Goal: Navigation & Orientation: Go to known website

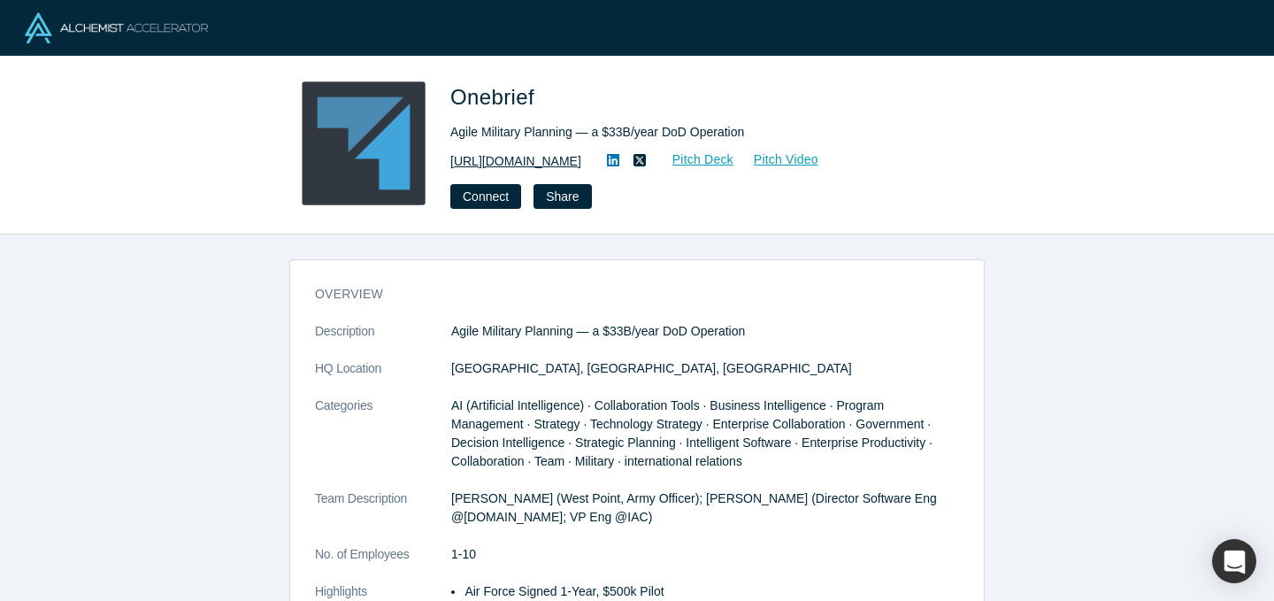
click at [548, 161] on link "https://onebrief.com/" at bounding box center [515, 161] width 131 height 19
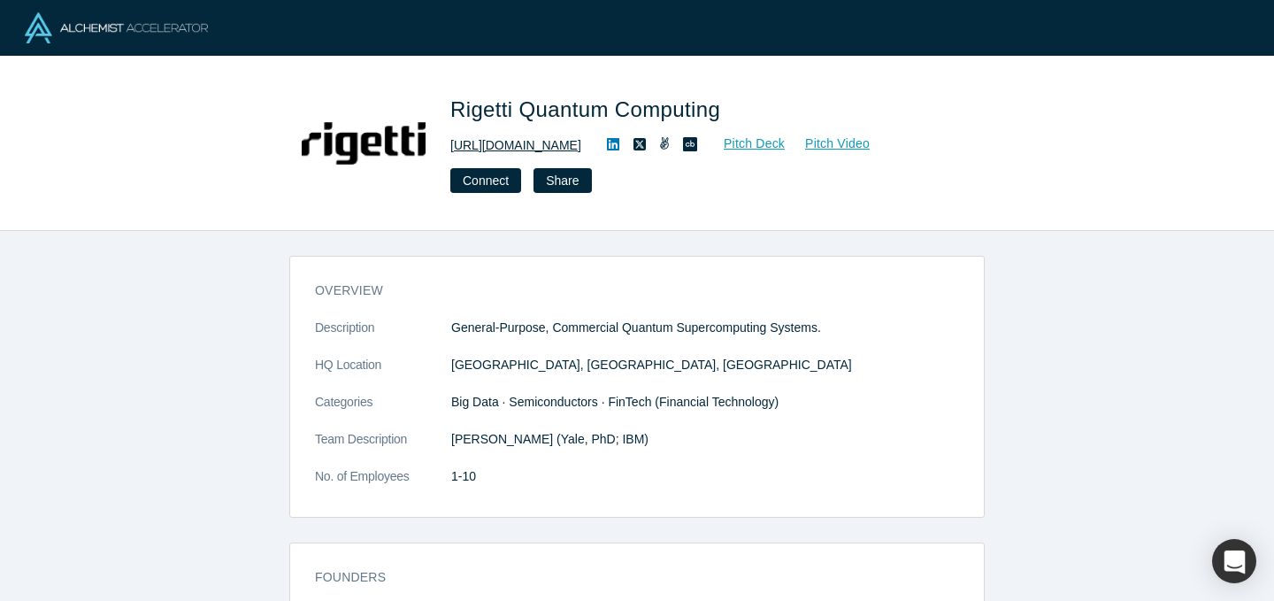
click at [551, 142] on link "http://www.rigetti.com" at bounding box center [515, 145] width 131 height 19
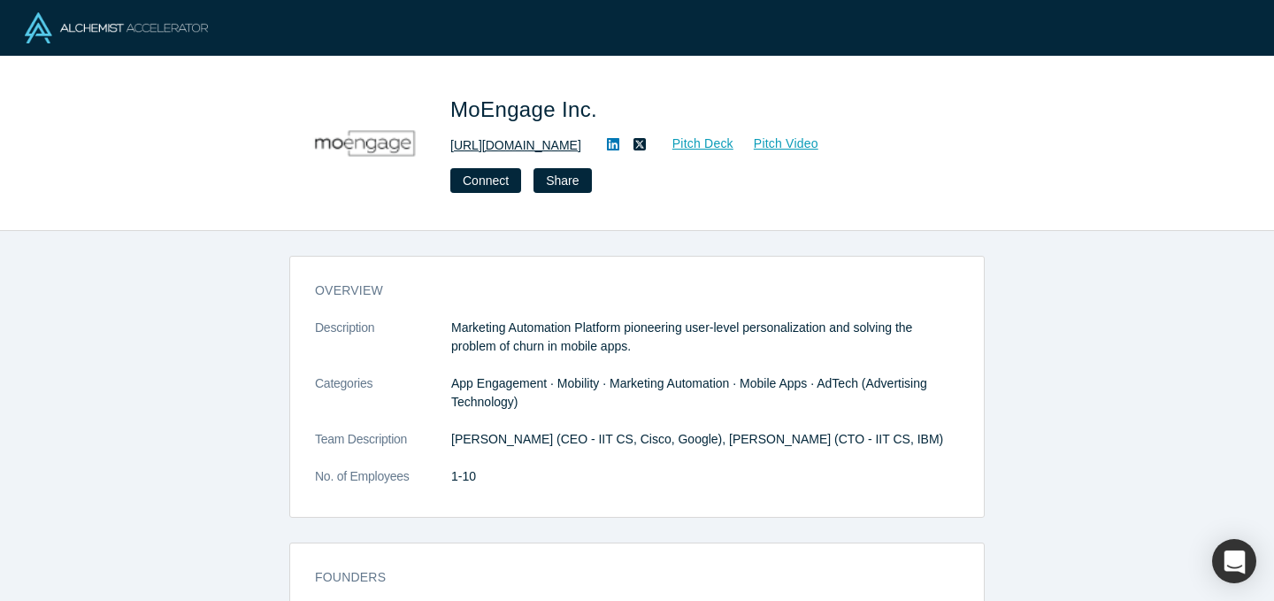
click at [514, 148] on link "[URL][DOMAIN_NAME]" at bounding box center [515, 145] width 131 height 19
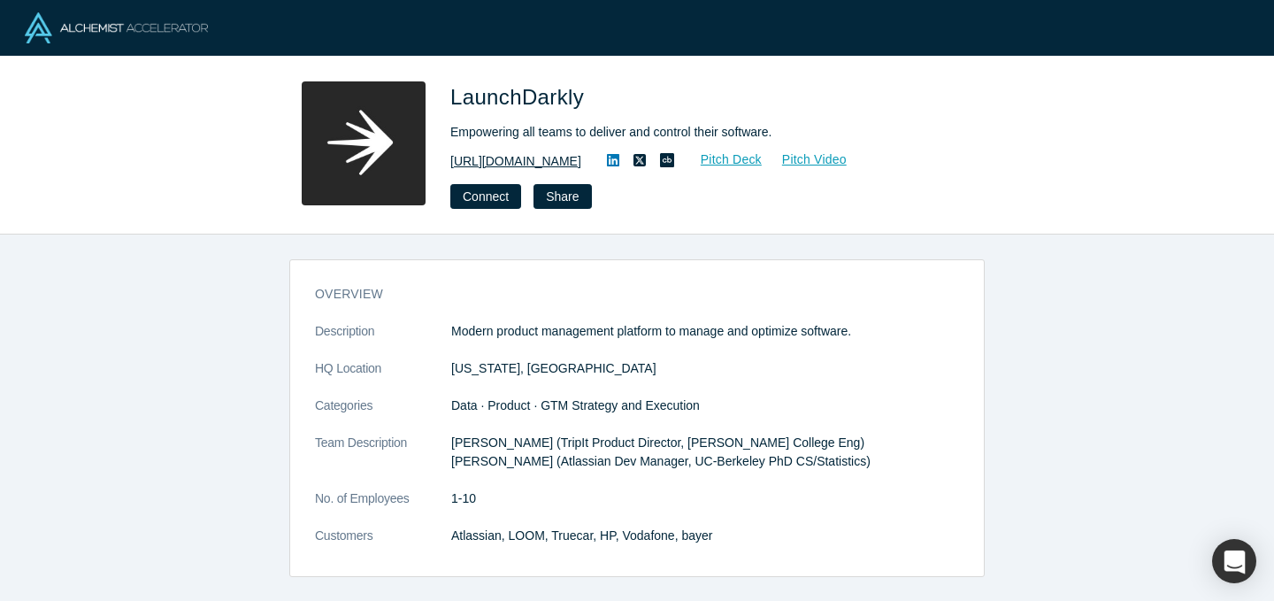
click at [504, 166] on link "http://launchdarkly.com" at bounding box center [515, 161] width 131 height 19
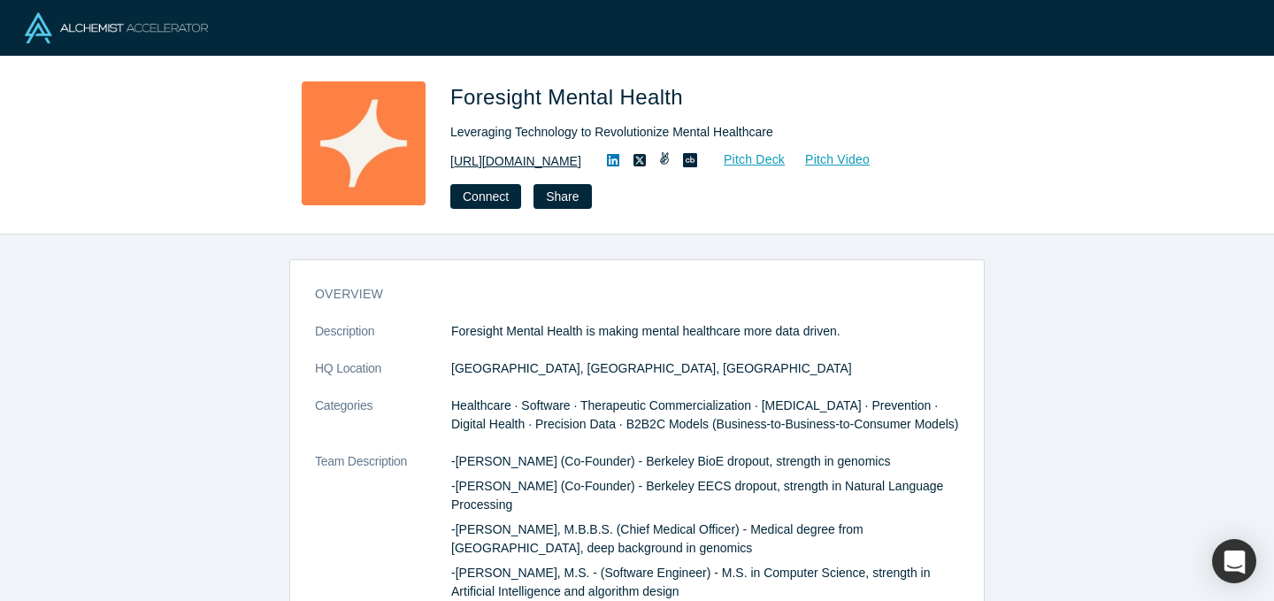
click at [548, 155] on link "[URL][DOMAIN_NAME]" at bounding box center [515, 161] width 131 height 19
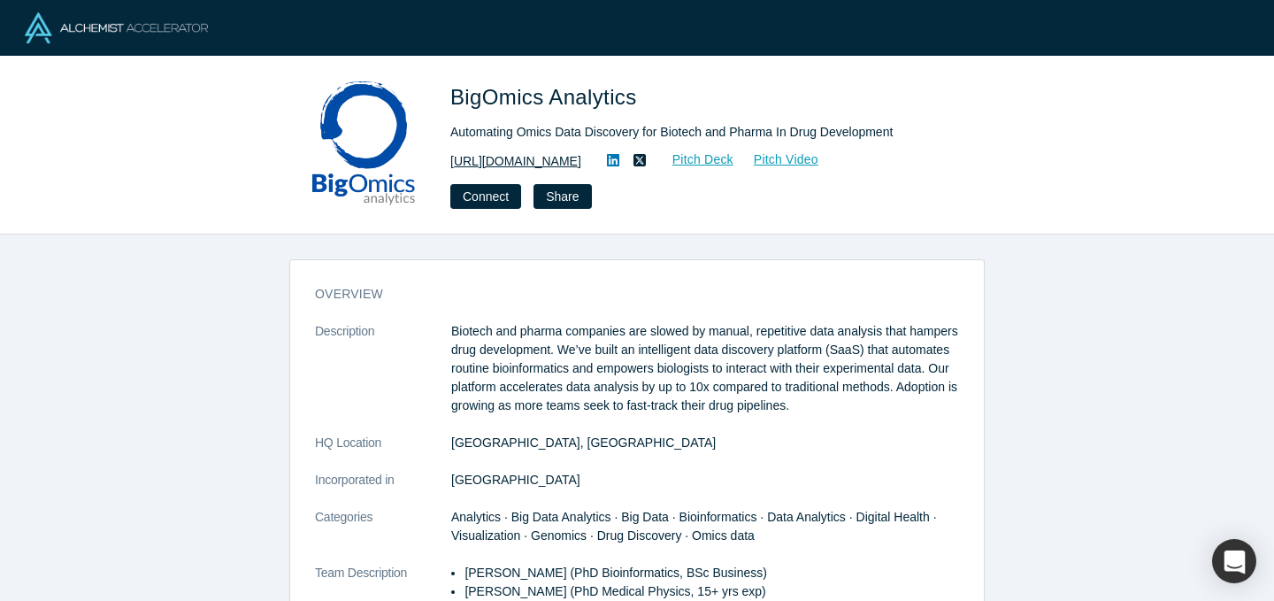
click at [524, 163] on link "https://bigomics.ch/" at bounding box center [515, 161] width 131 height 19
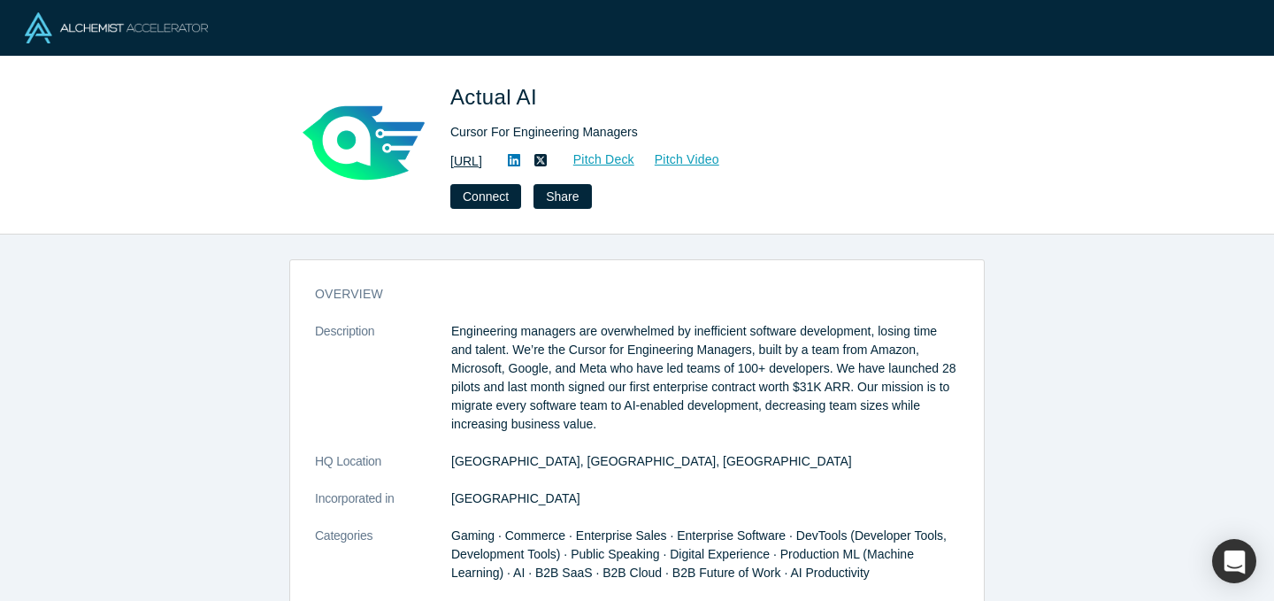
click at [482, 163] on link "https://actual.ai" at bounding box center [466, 161] width 32 height 19
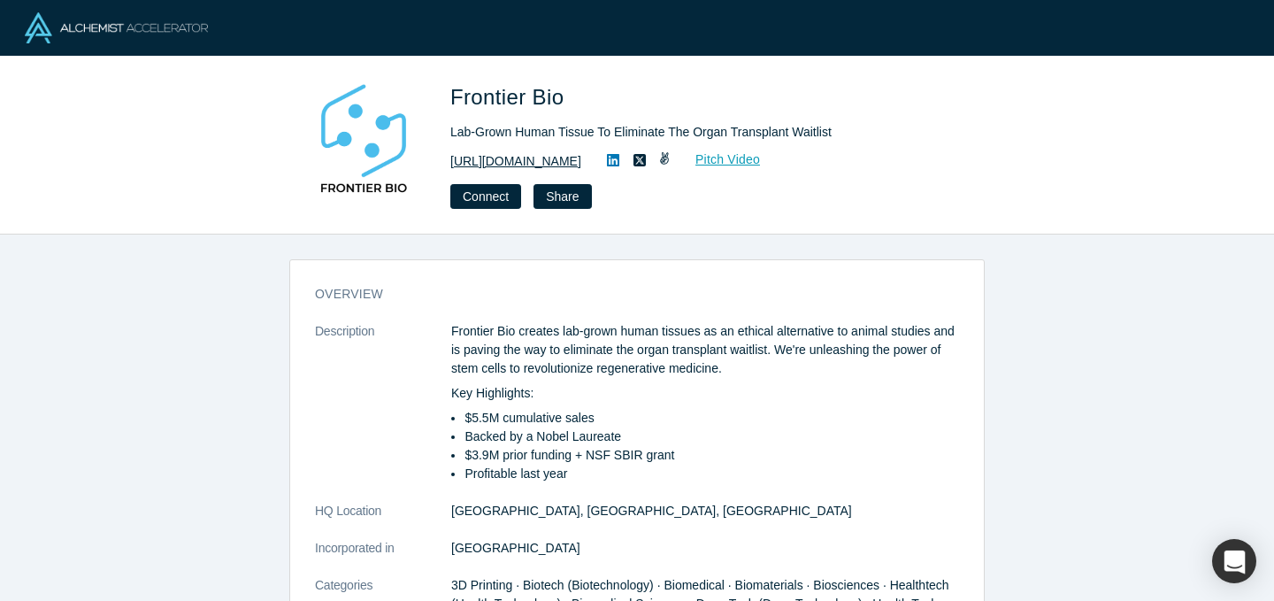
click at [576, 163] on link "https://www.frontierbio.com" at bounding box center [515, 161] width 131 height 19
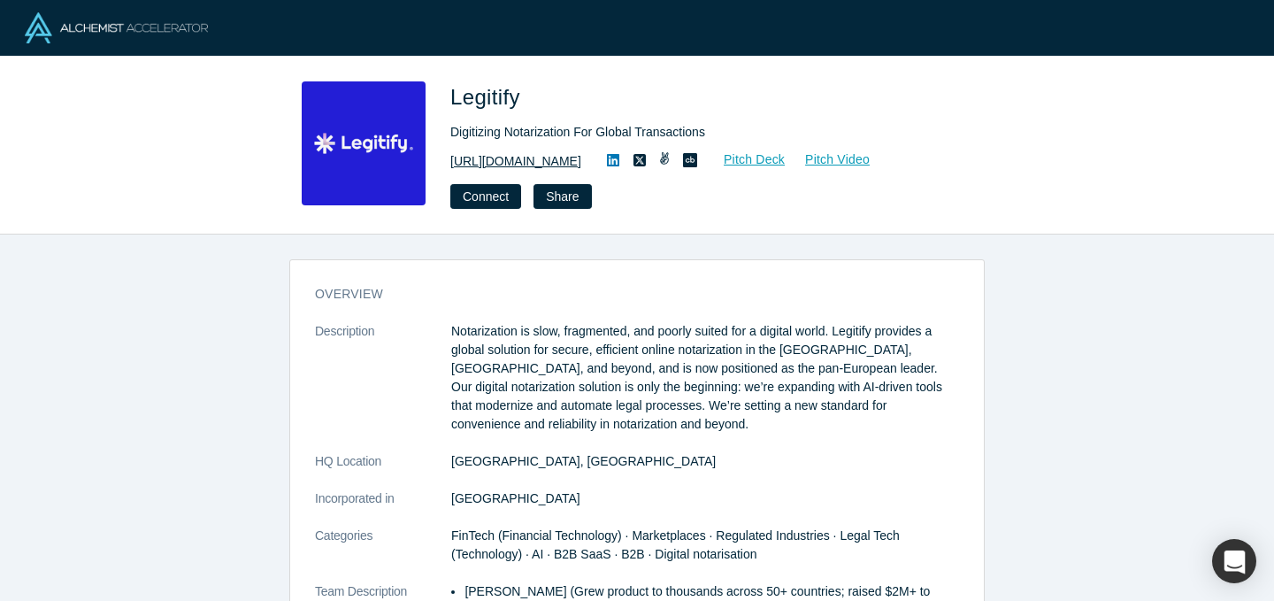
click at [544, 161] on link "https://www.legitify.eu/" at bounding box center [515, 161] width 131 height 19
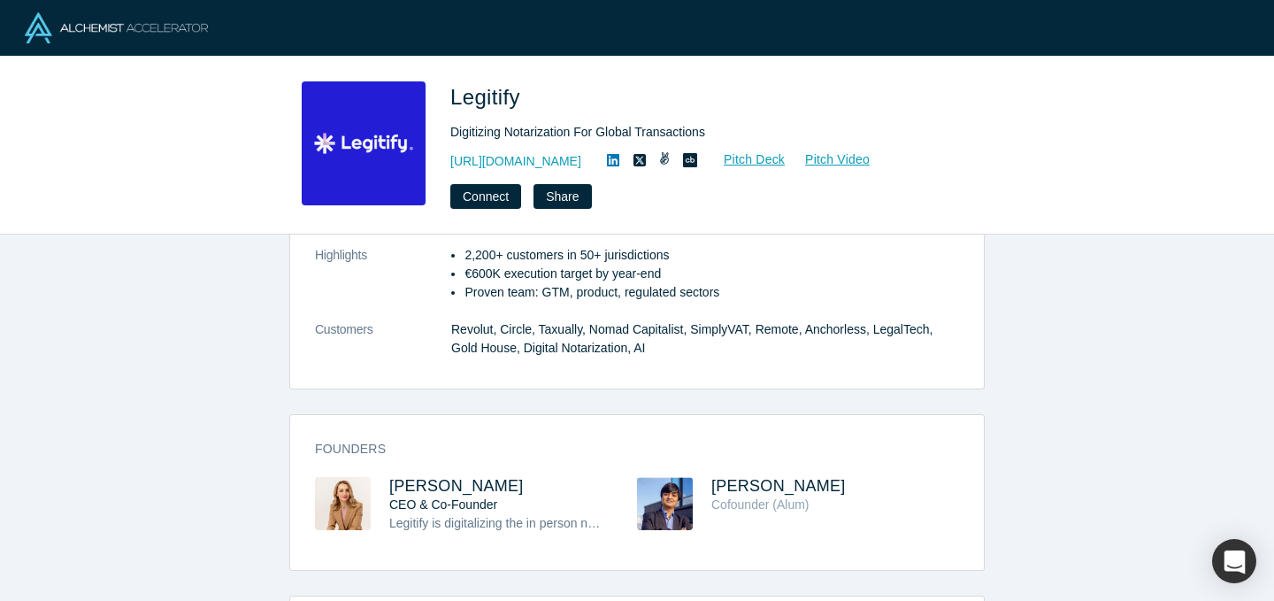
scroll to position [428, 0]
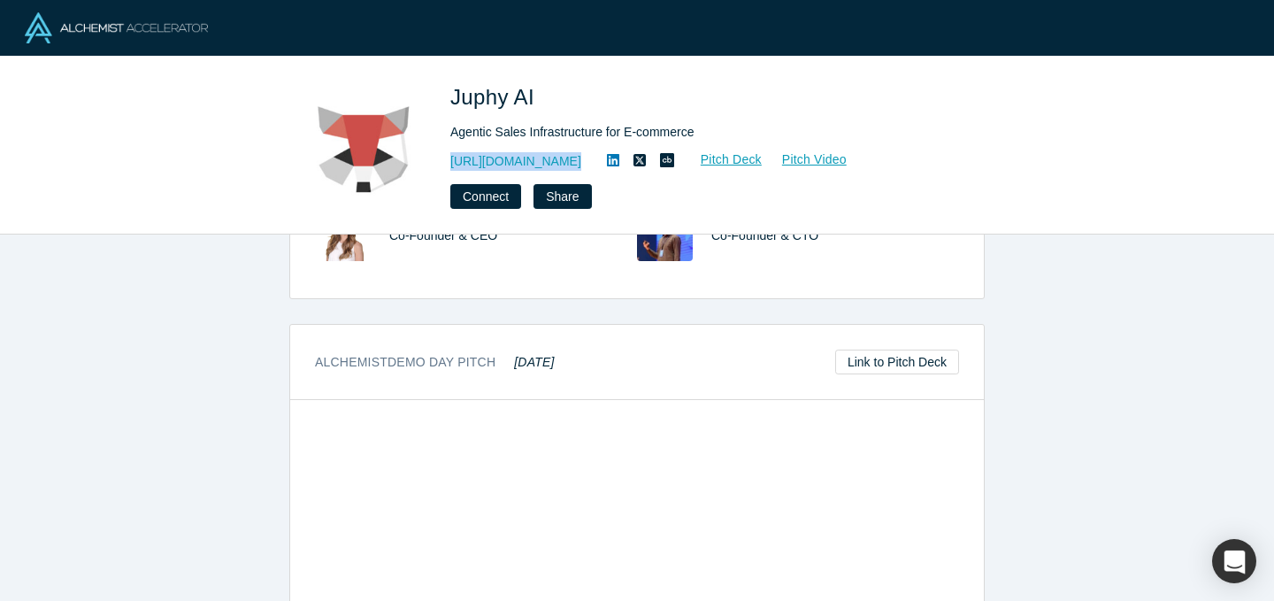
scroll to position [519, 0]
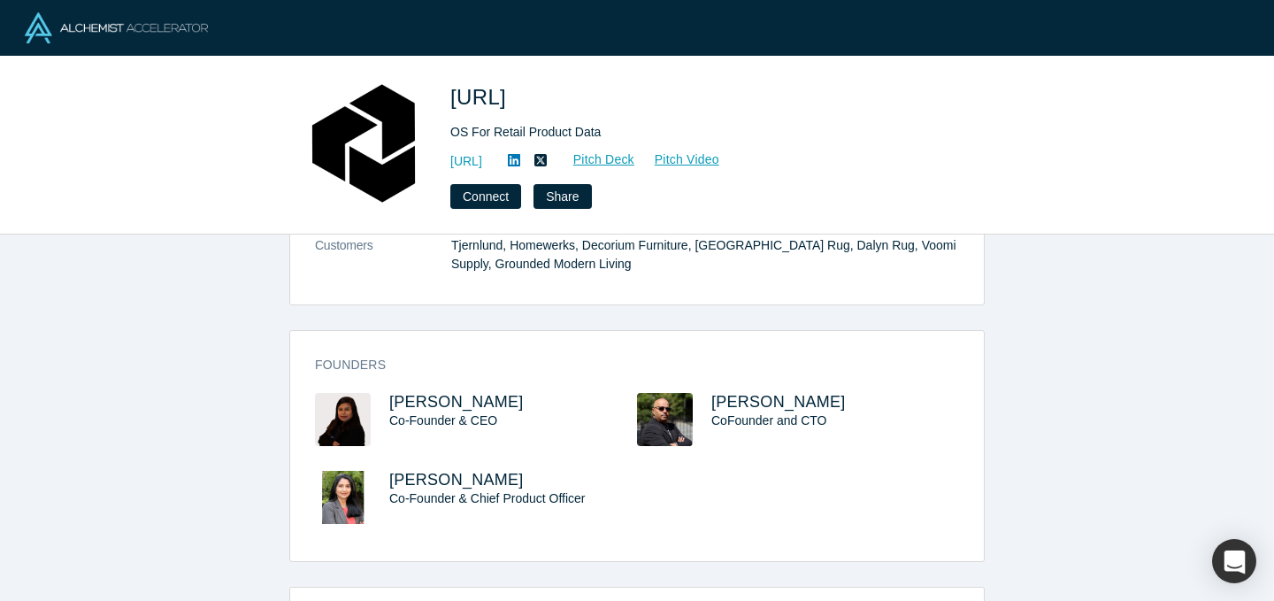
scroll to position [530, 0]
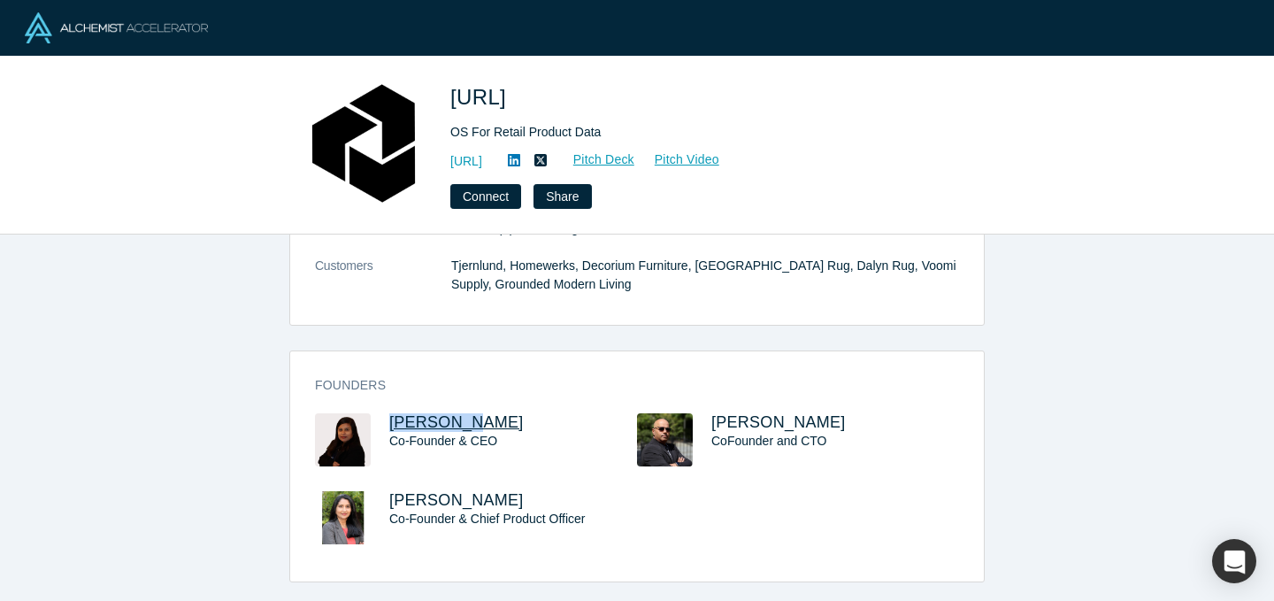
drag, startPoint x: 384, startPoint y: 419, endPoint x: 461, endPoint y: 426, distance: 77.2
click at [462, 426] on div "Jayashree Dutta Co-Founder & CEO" at bounding box center [476, 452] width 322 height 78
copy span "Jayashree"
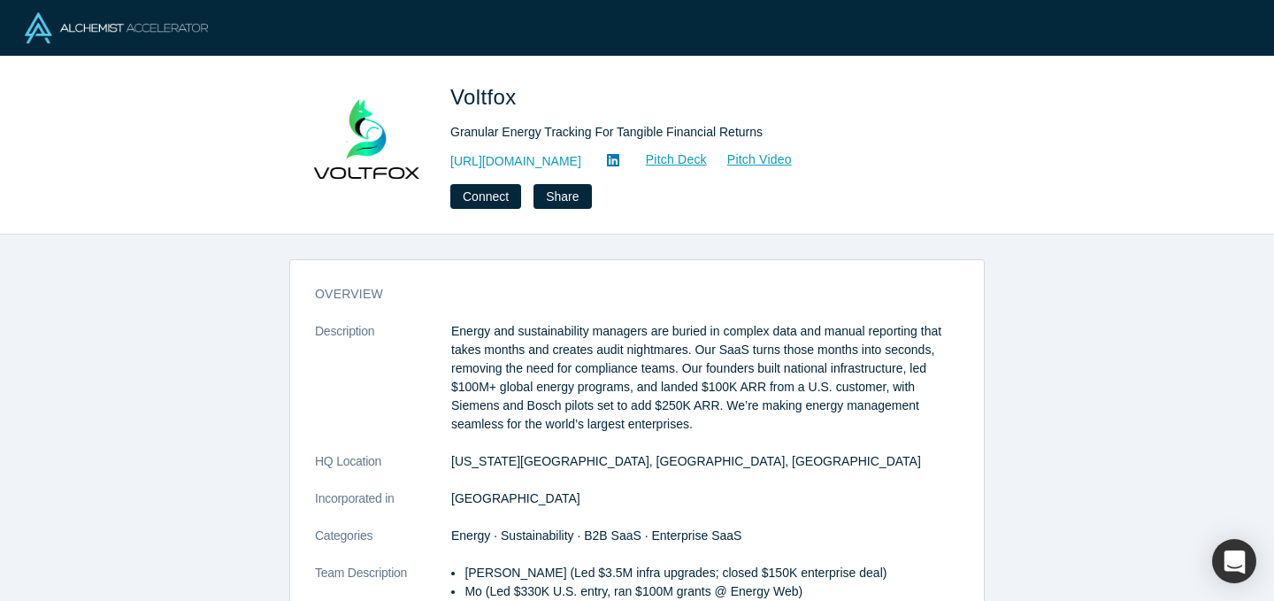
click at [607, 161] on icon at bounding box center [613, 160] width 12 height 14
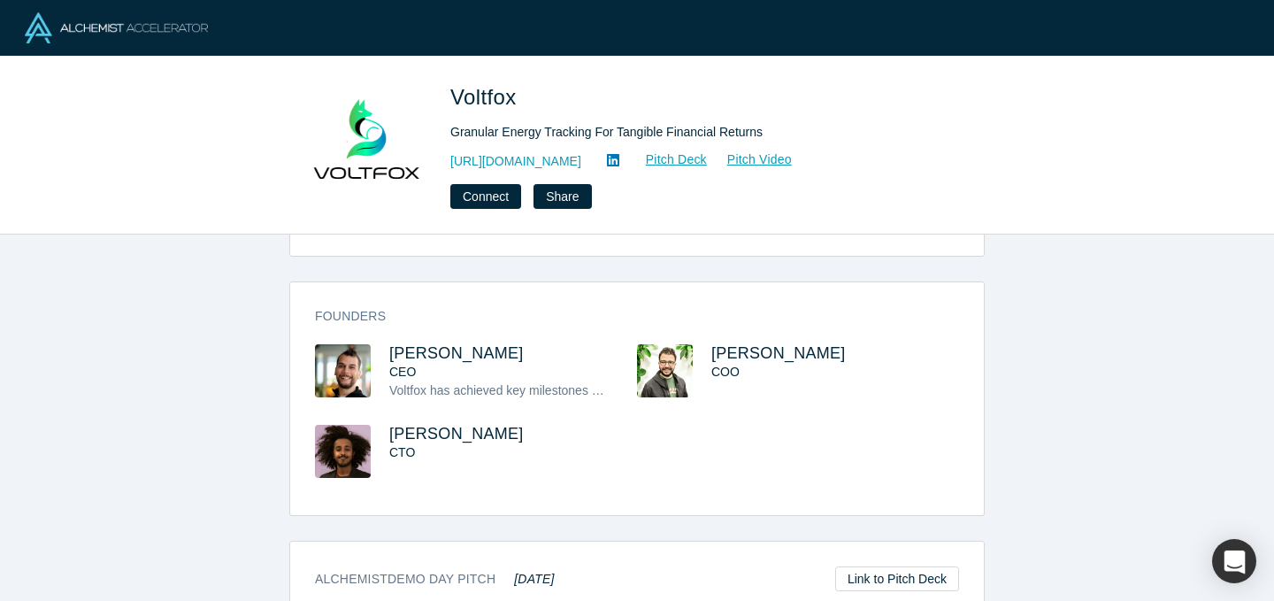
scroll to position [542, 0]
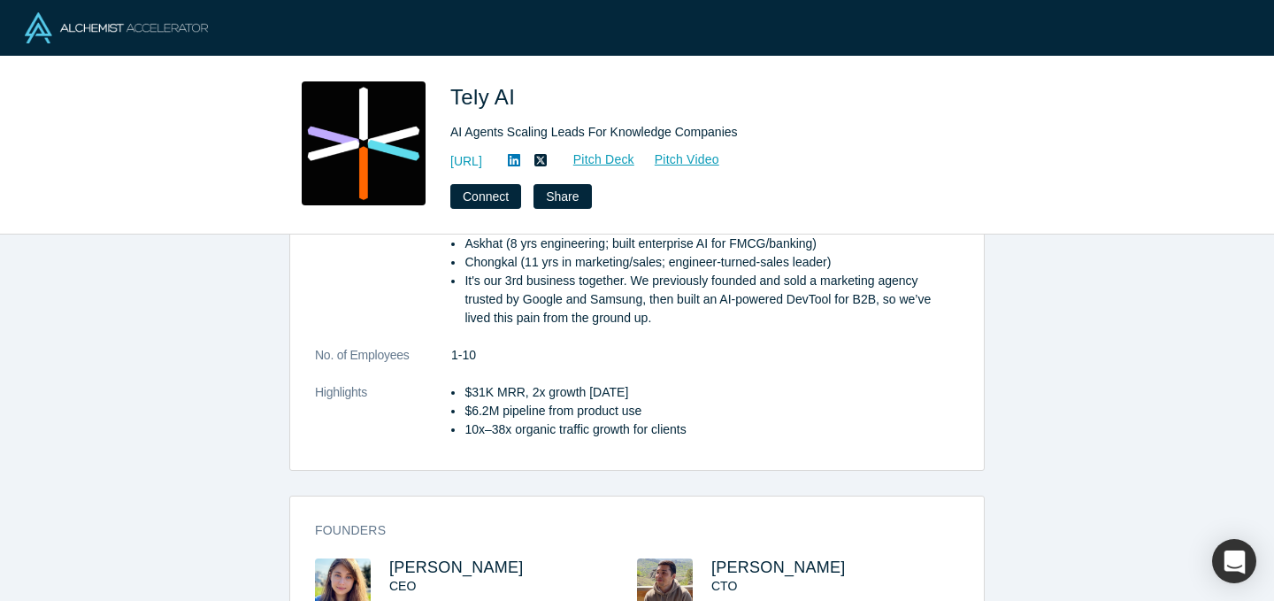
scroll to position [508, 0]
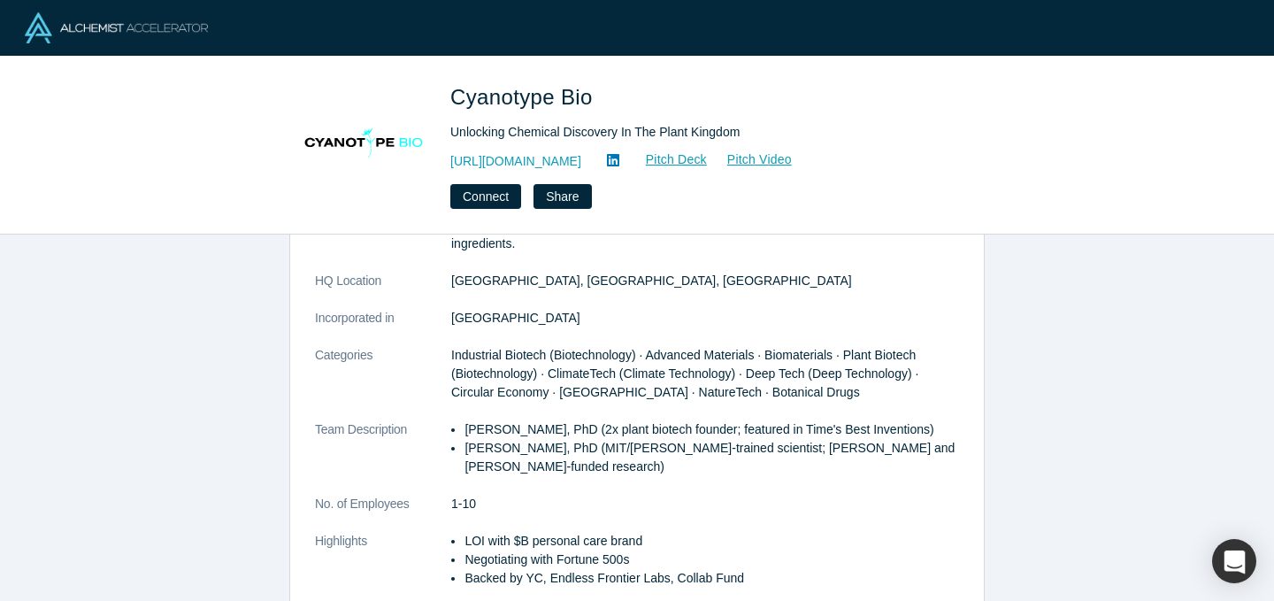
scroll to position [565, 0]
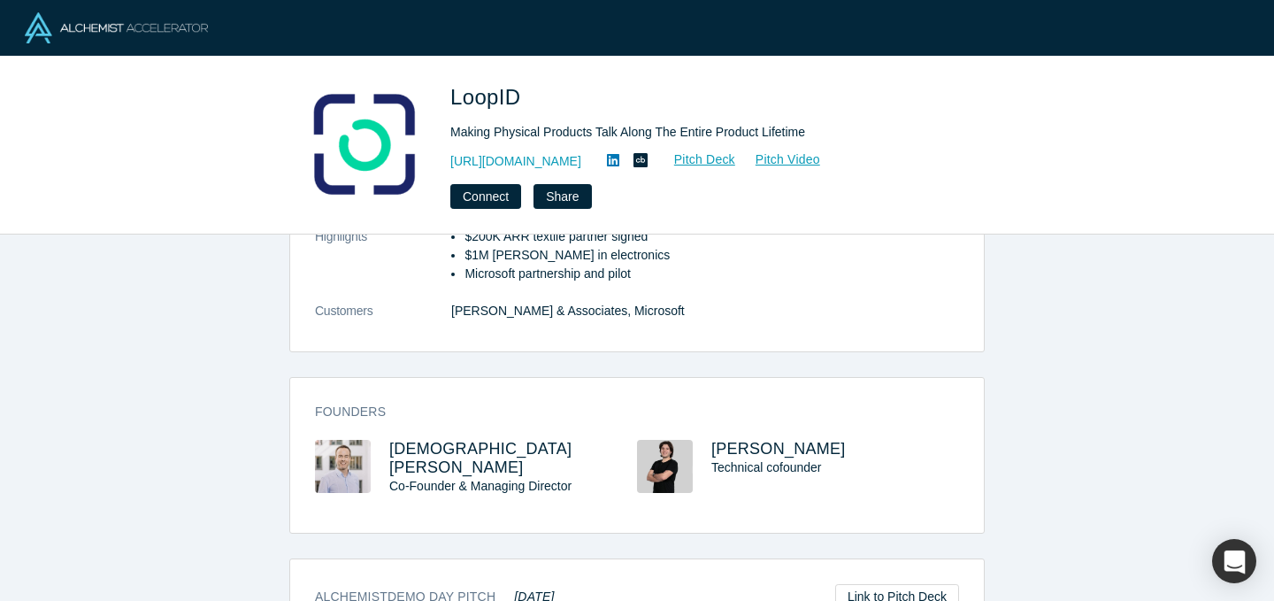
scroll to position [383, 0]
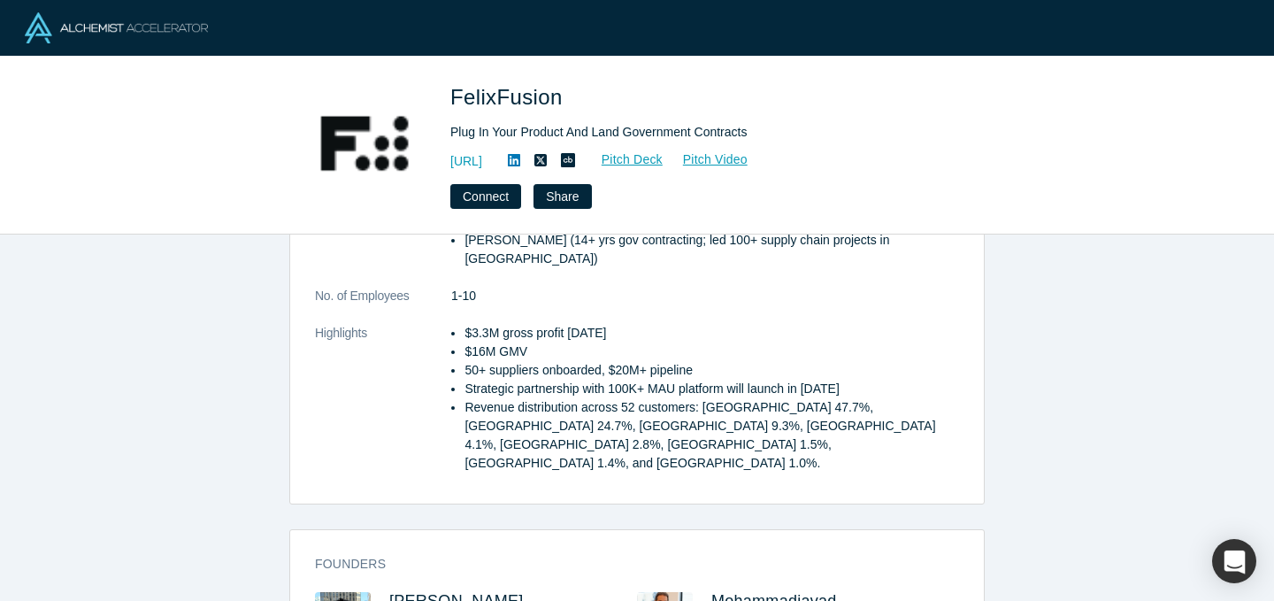
scroll to position [501, 0]
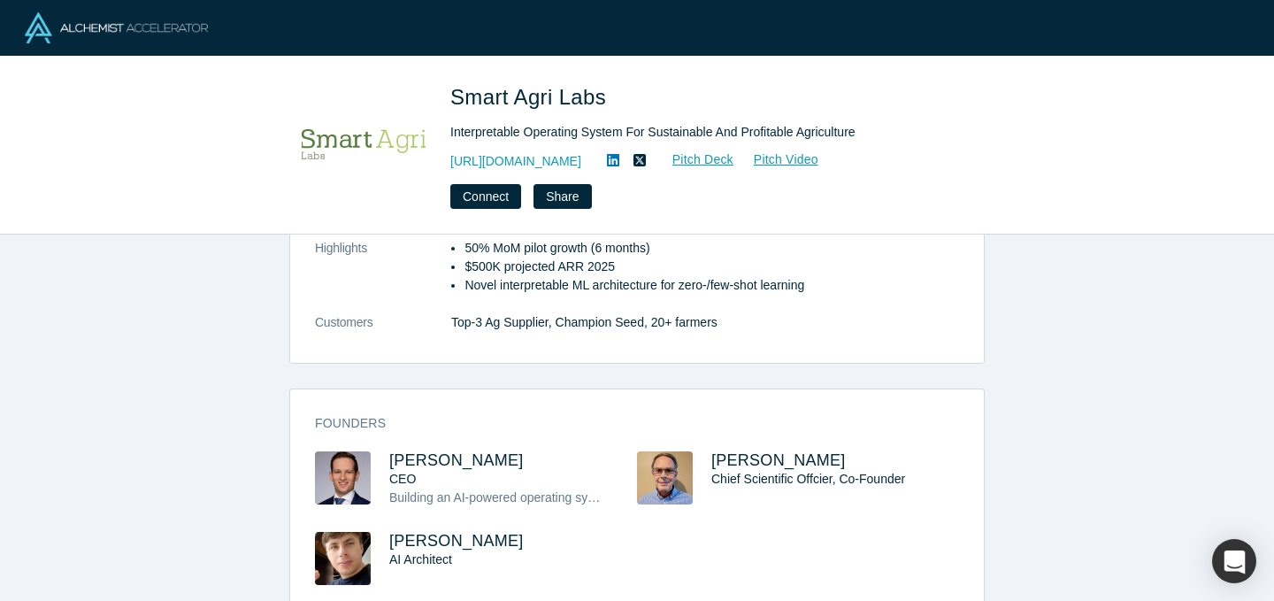
scroll to position [485, 0]
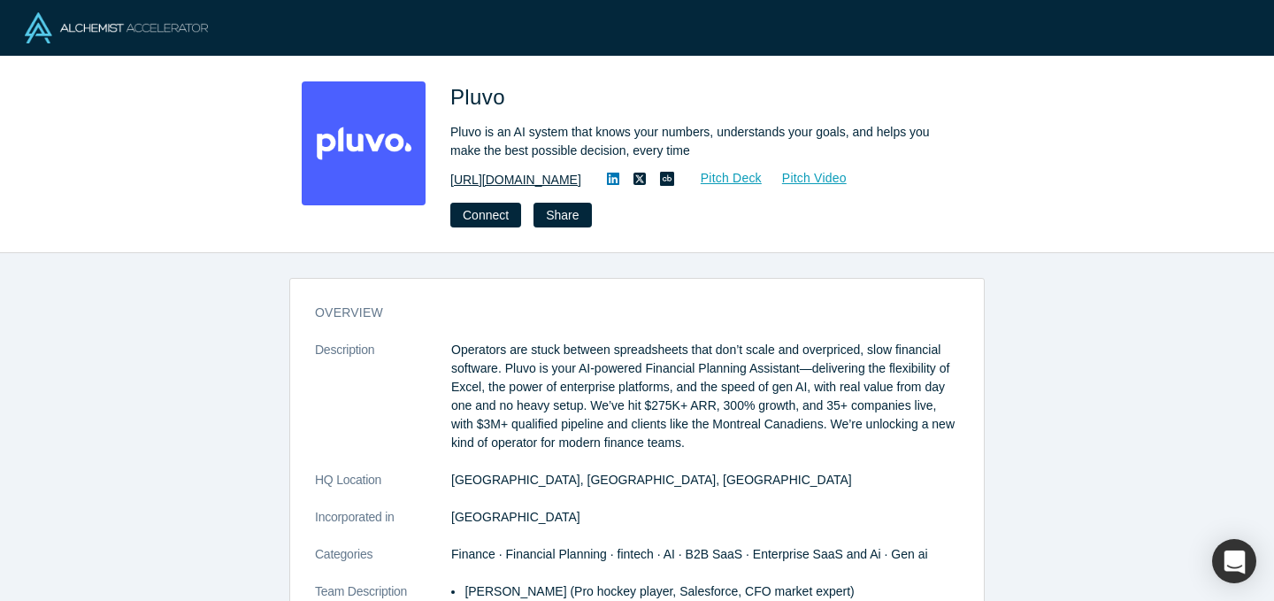
click at [498, 182] on link "https://pluvo.io/" at bounding box center [515, 180] width 131 height 19
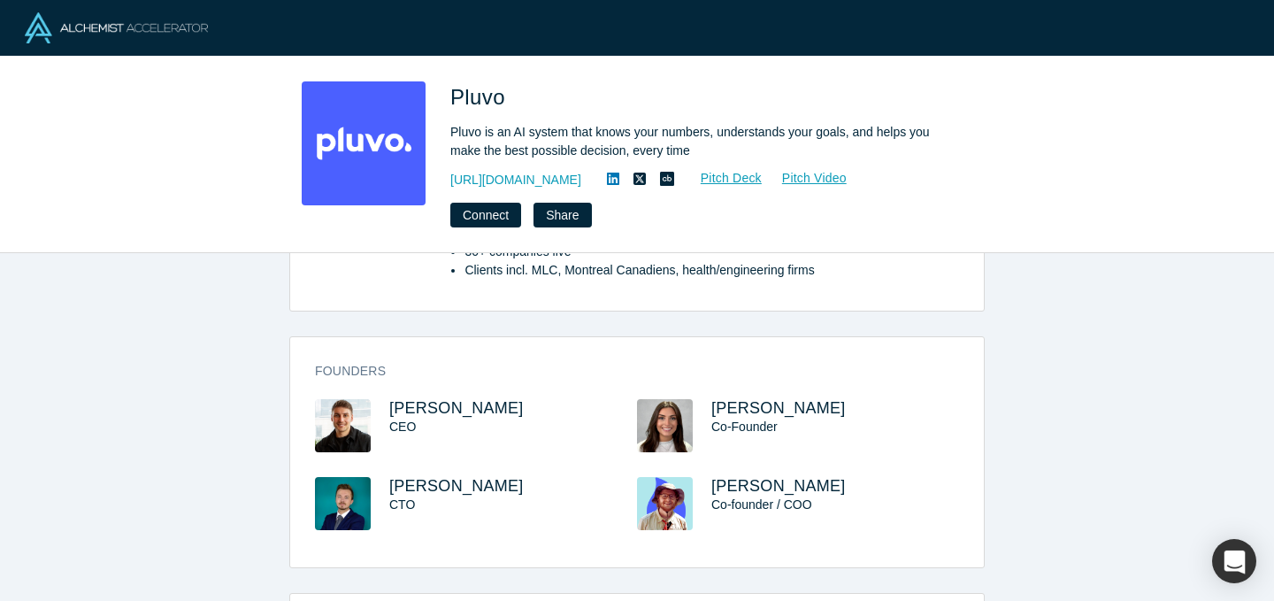
scroll to position [552, 0]
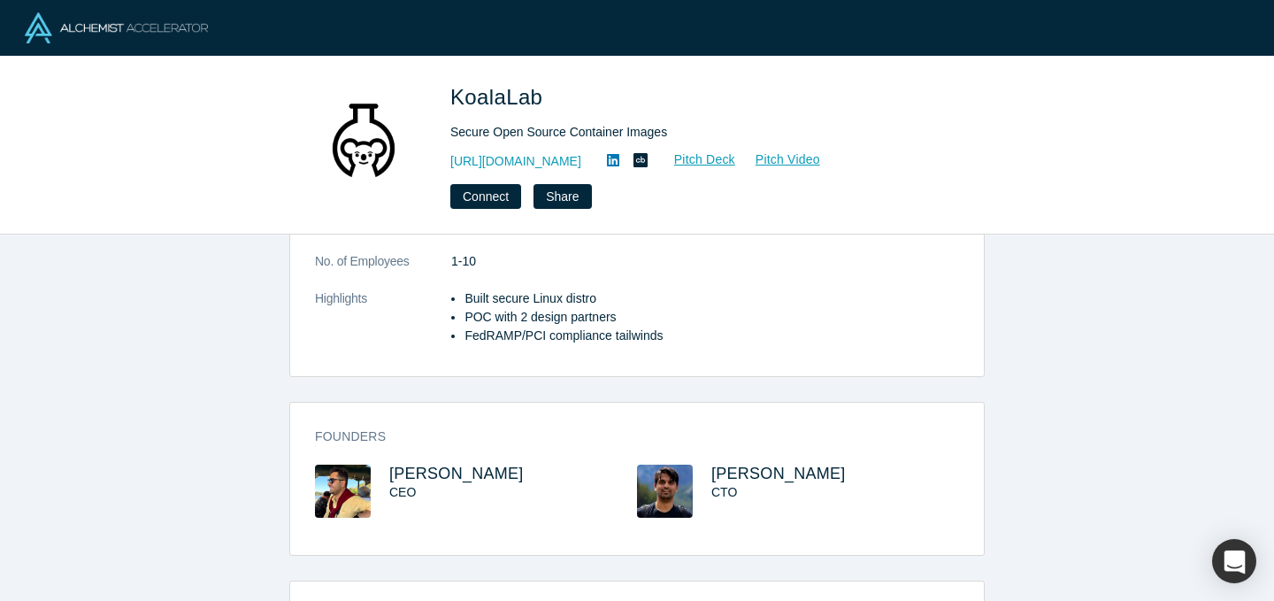
scroll to position [343, 0]
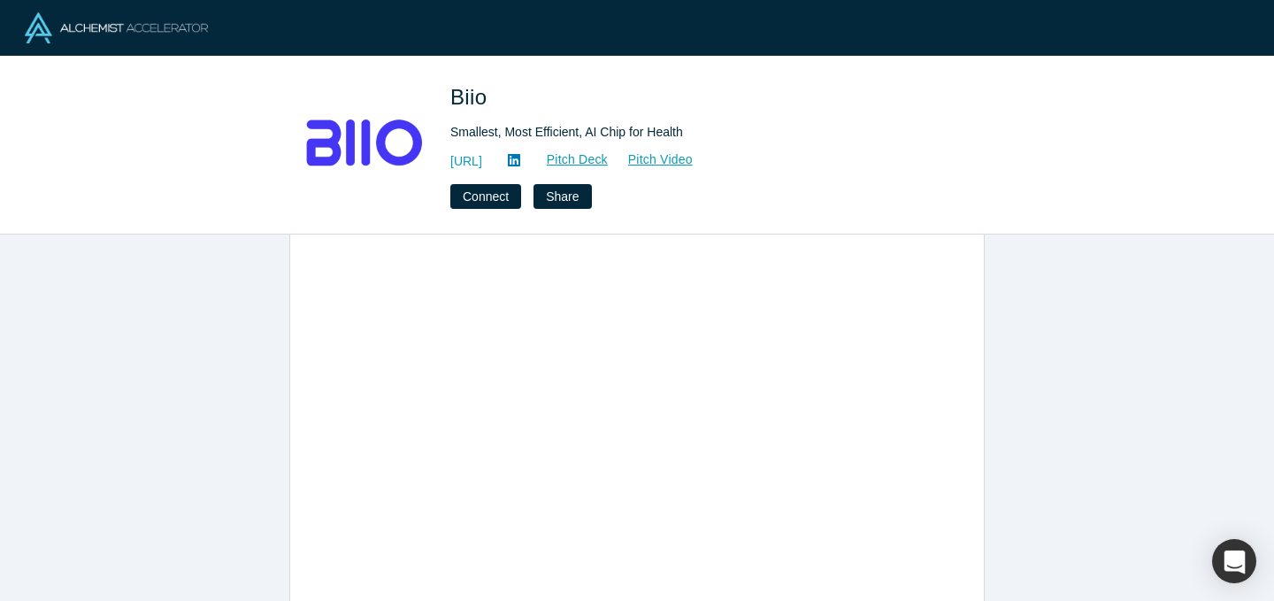
scroll to position [417, 0]
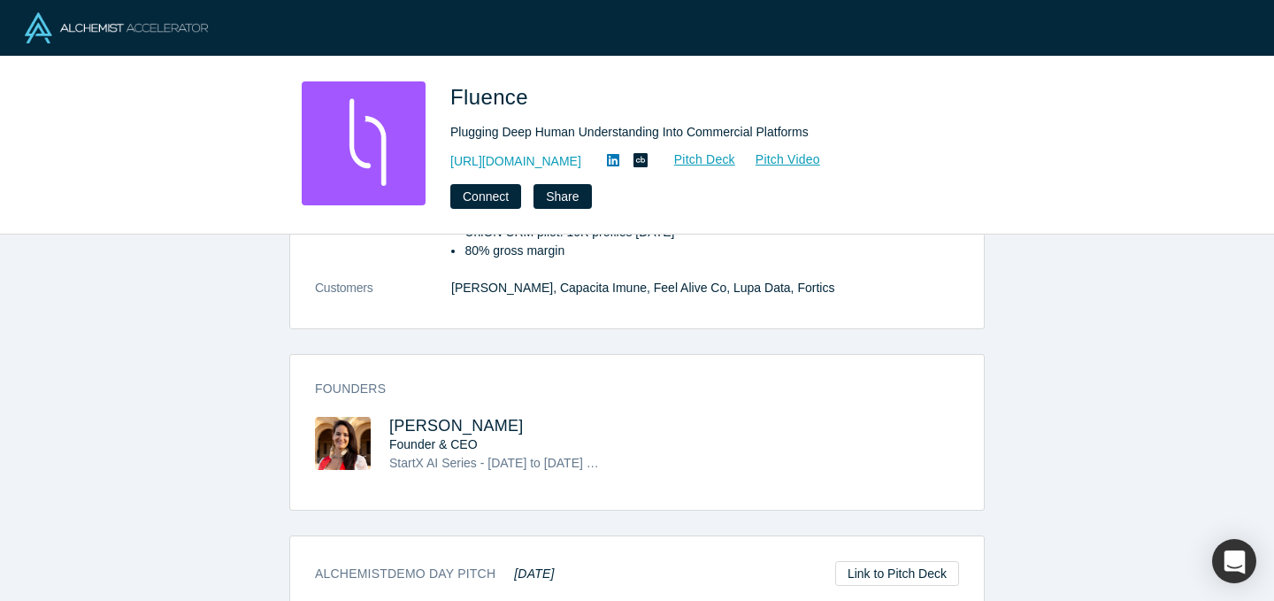
scroll to position [485, 0]
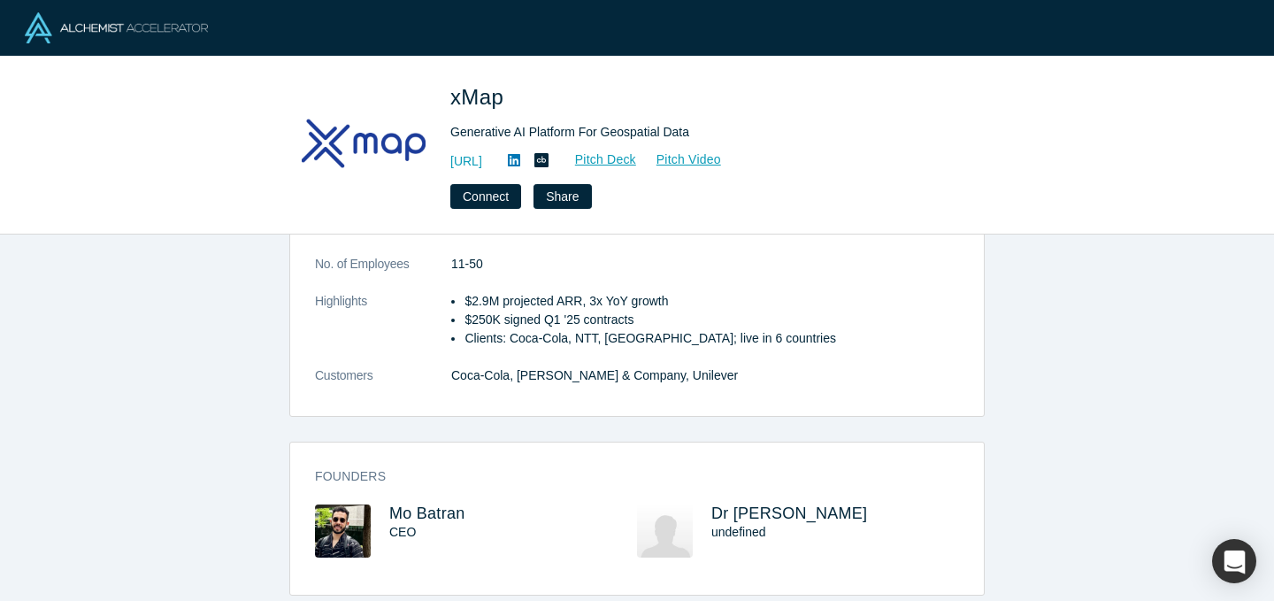
scroll to position [150, 0]
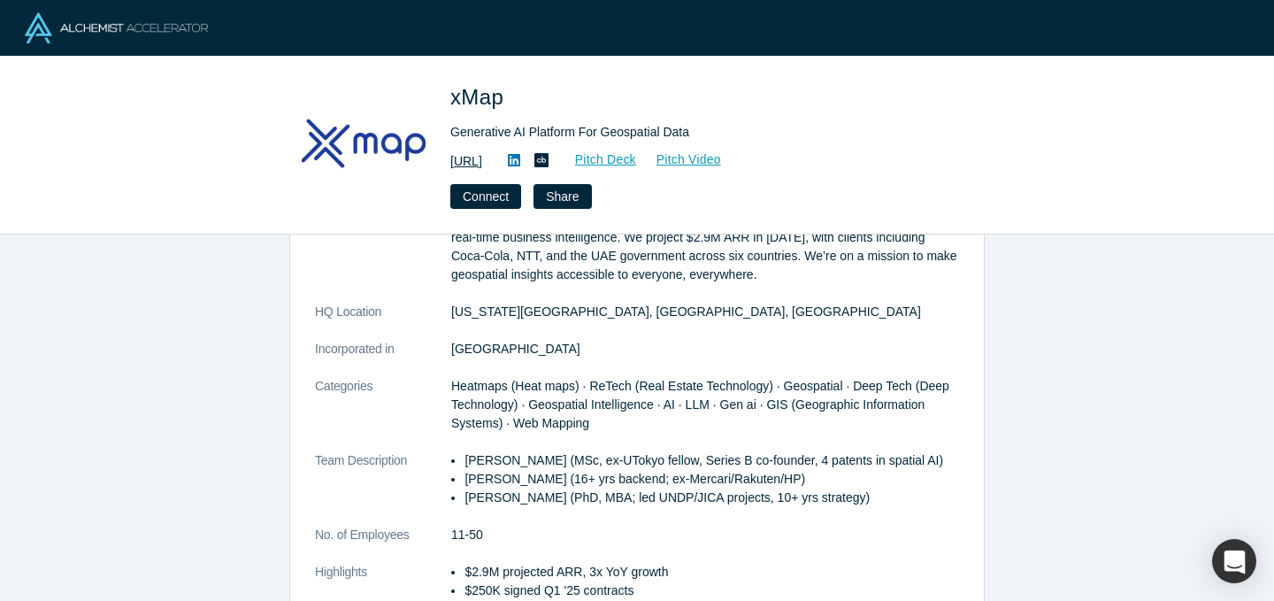
click at [482, 164] on link "[URL]" at bounding box center [466, 161] width 32 height 19
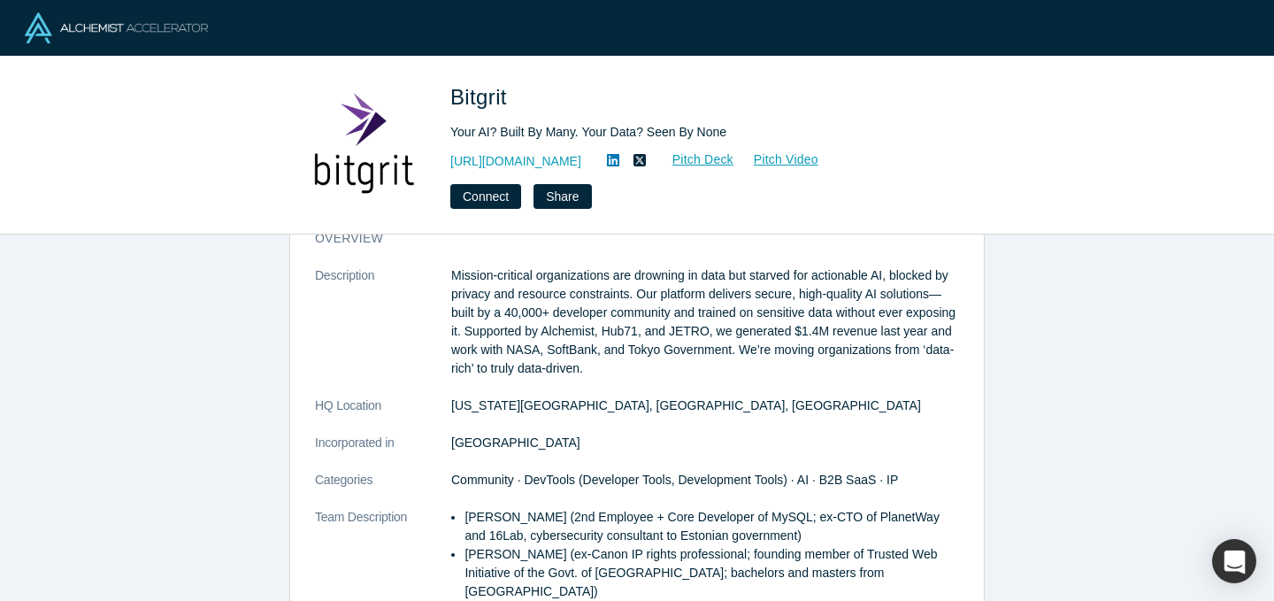
scroll to position [16, 0]
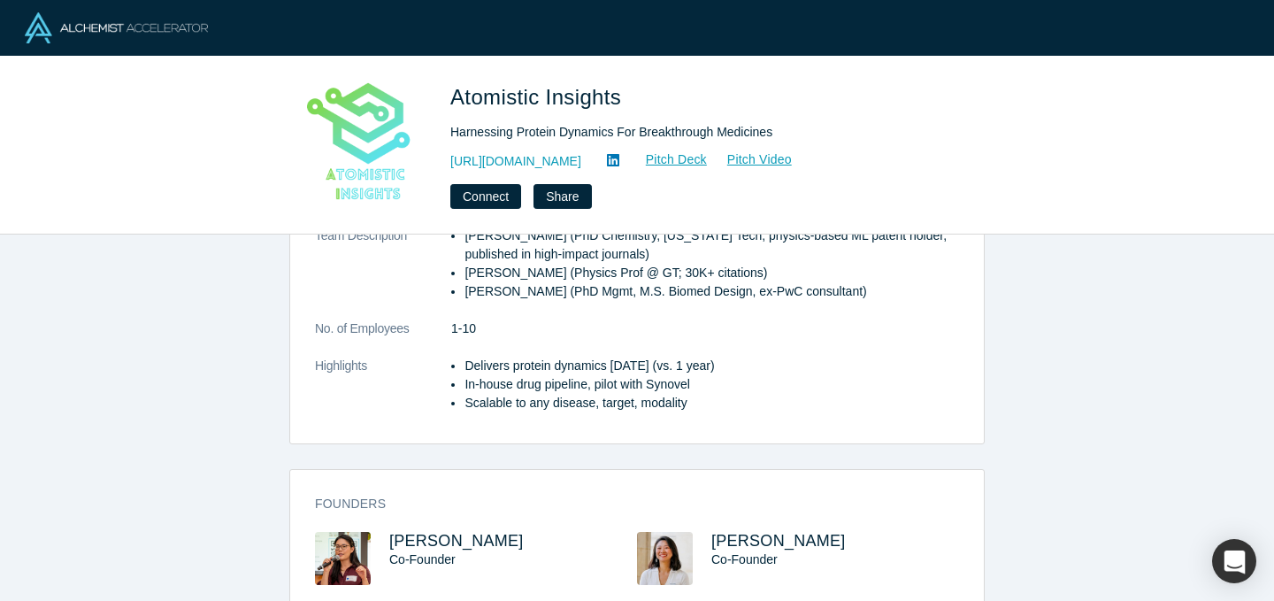
scroll to position [601, 0]
